Goal: Find specific page/section: Find specific page/section

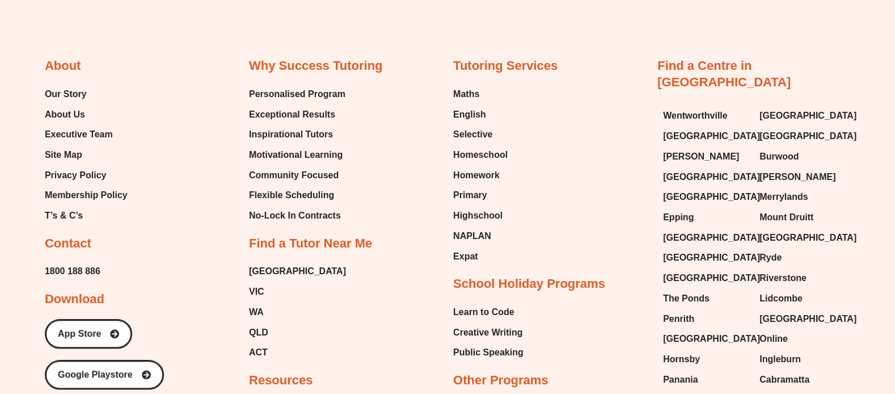
scroll to position [5008, 0]
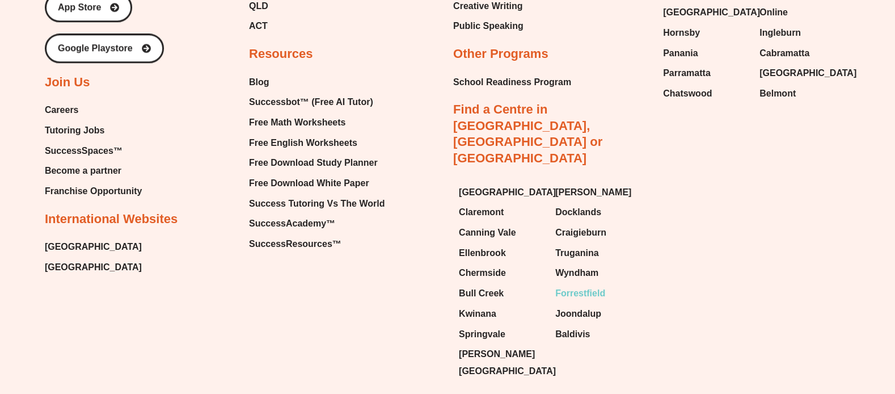
click at [597, 285] on span "Forrestfield" at bounding box center [580, 293] width 50 height 17
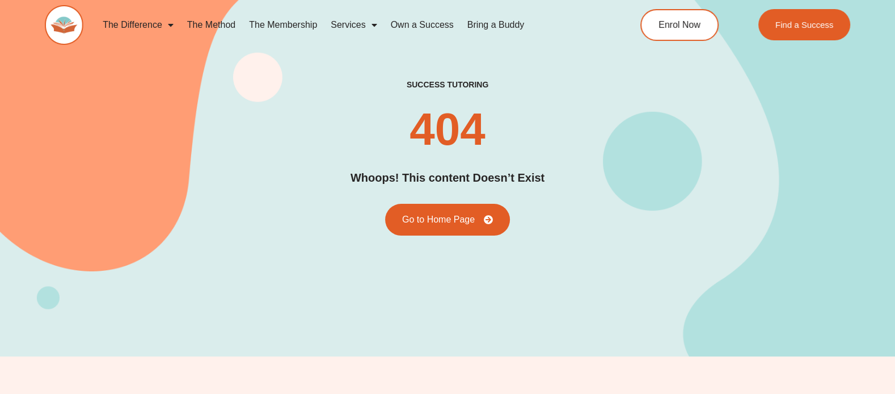
click at [475, 115] on h2 "404" at bounding box center [446, 129] width 75 height 45
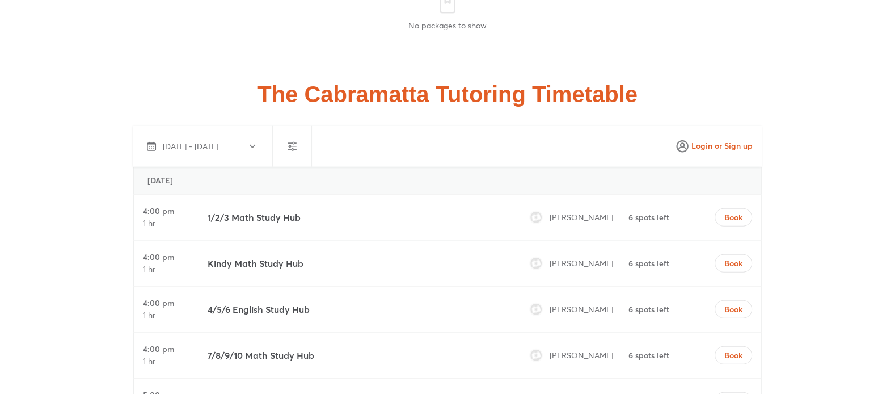
scroll to position [2674, 0]
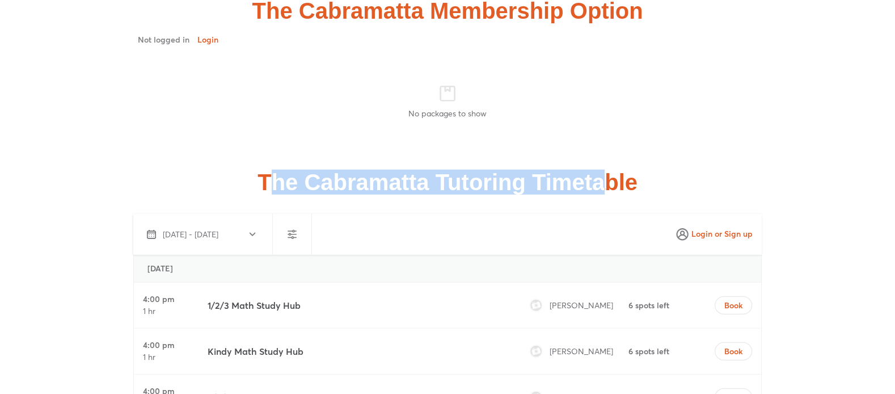
drag, startPoint x: 266, startPoint y: 170, endPoint x: 610, endPoint y: 154, distance: 344.0
click at [610, 171] on h2 "The Cabramatta Tutoring Timetable" at bounding box center [447, 182] width 646 height 23
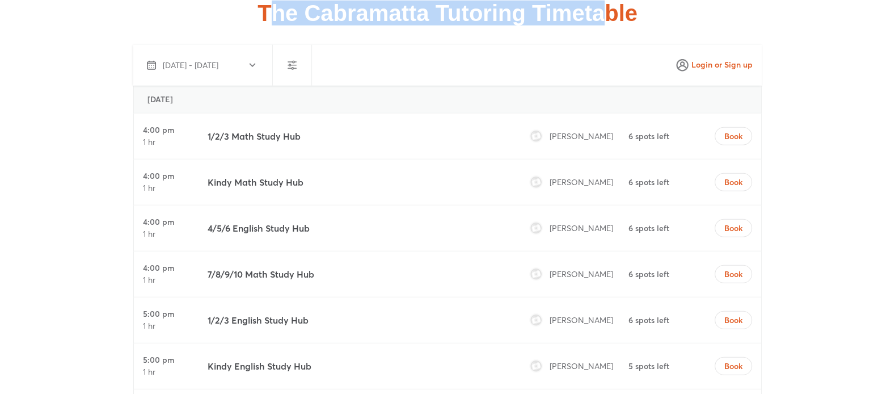
scroll to position [2844, 0]
